Goal: Ask a question

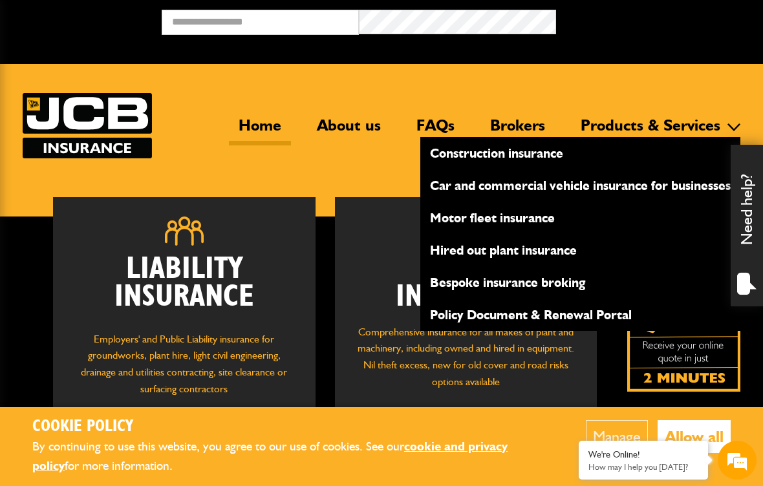
click at [599, 129] on link "Products & Services" at bounding box center [650, 131] width 159 height 30
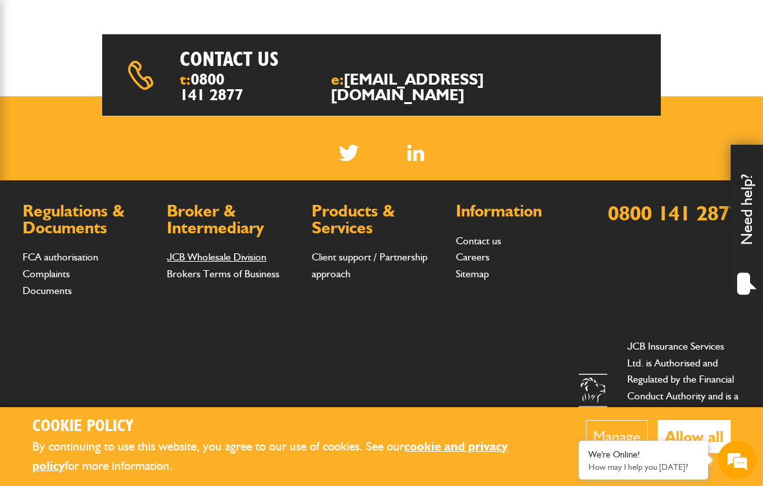
scroll to position [461, 0]
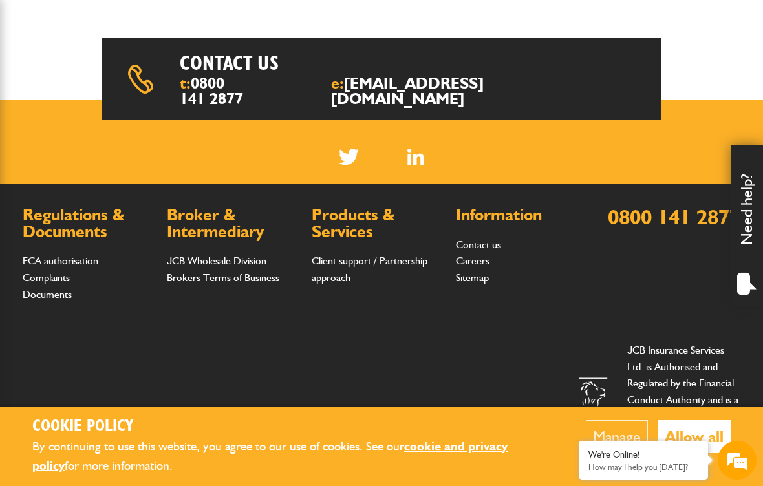
scroll to position [461, 0]
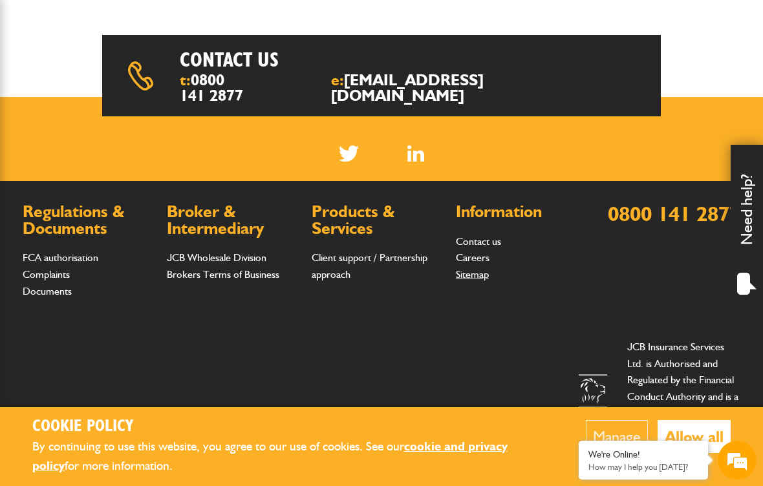
click at [478, 270] on link "Sitemap" at bounding box center [472, 274] width 33 height 12
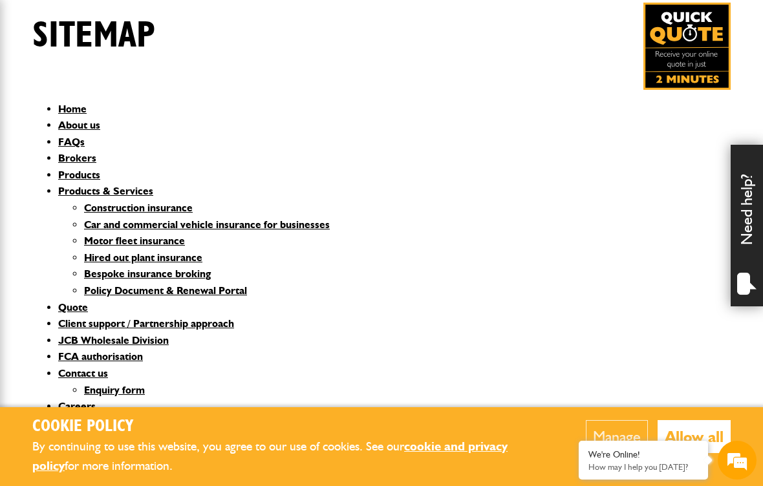
scroll to position [65, 0]
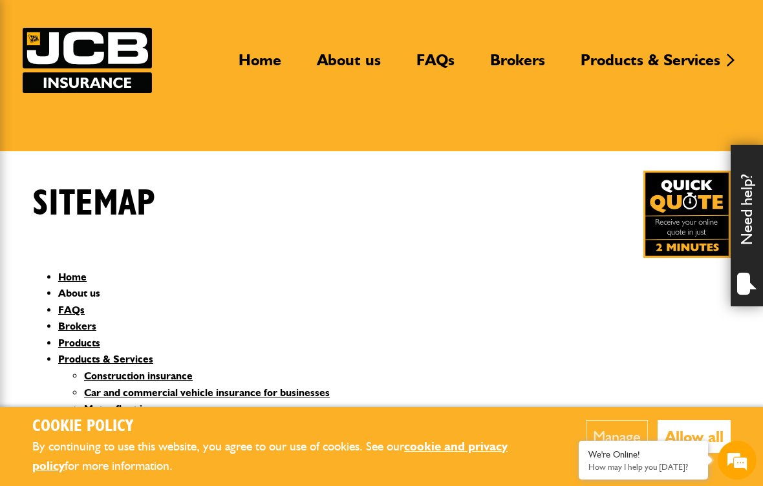
click at [74, 288] on link "About us" at bounding box center [79, 293] width 42 height 12
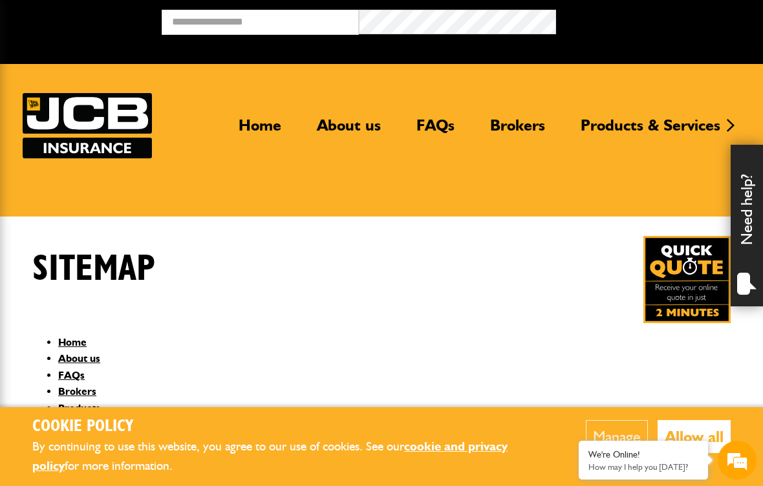
scroll to position [65, 0]
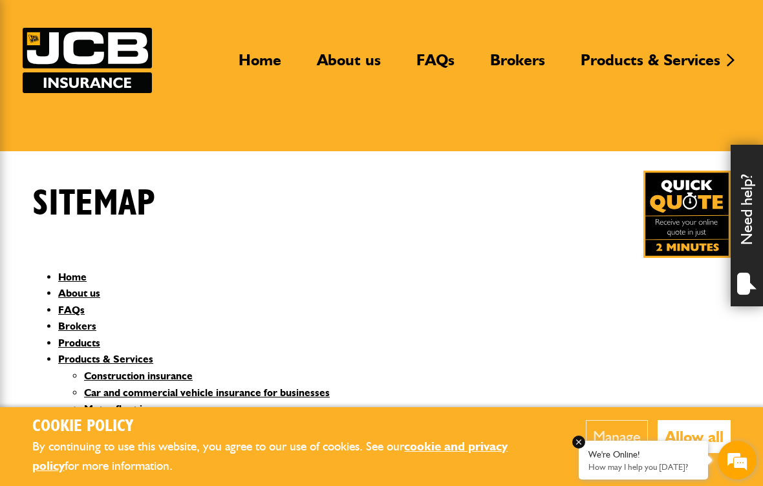
click at [658, 455] on div "We're Online!" at bounding box center [644, 455] width 110 height 11
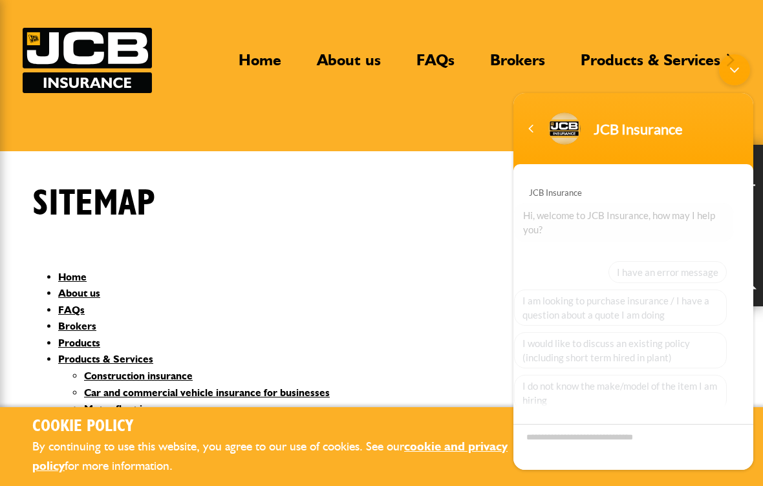
scroll to position [87, 0]
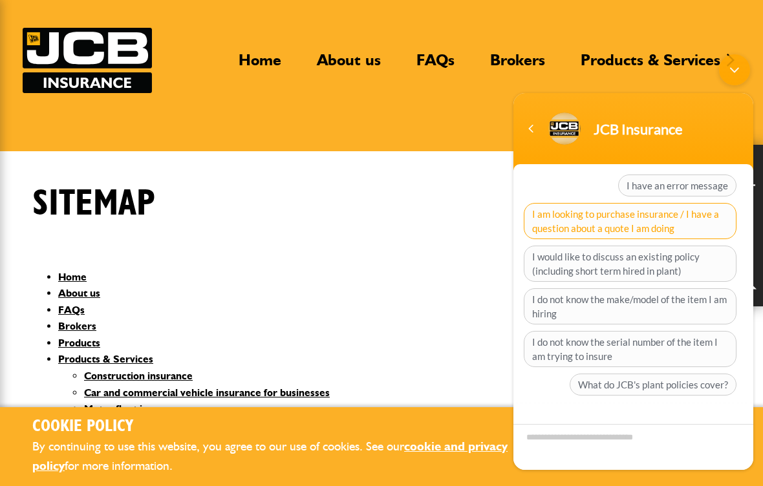
click at [580, 215] on span "I am looking to purchase insurance / I have a question about a quote I am doing" at bounding box center [630, 221] width 213 height 36
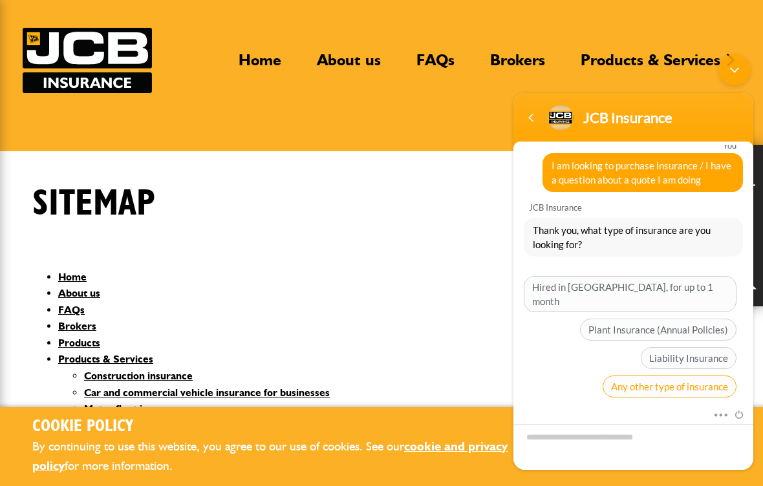
click at [629, 376] on span "Any other type of insurance" at bounding box center [670, 387] width 134 height 22
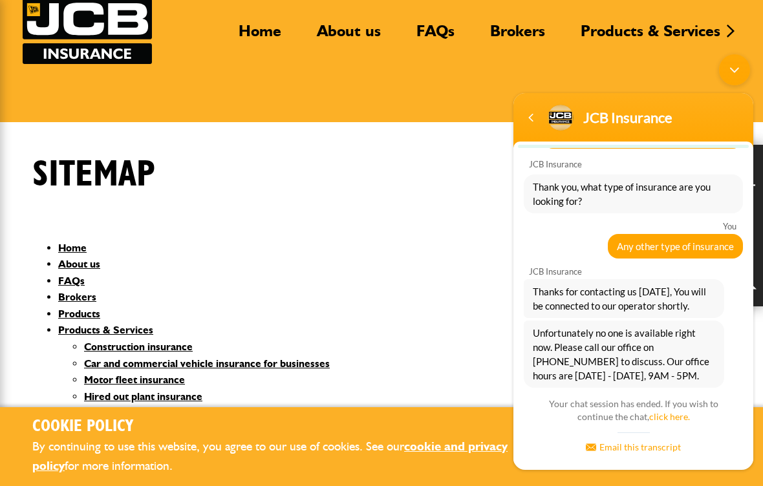
scroll to position [250, 0]
